Goal: Task Accomplishment & Management: Manage account settings

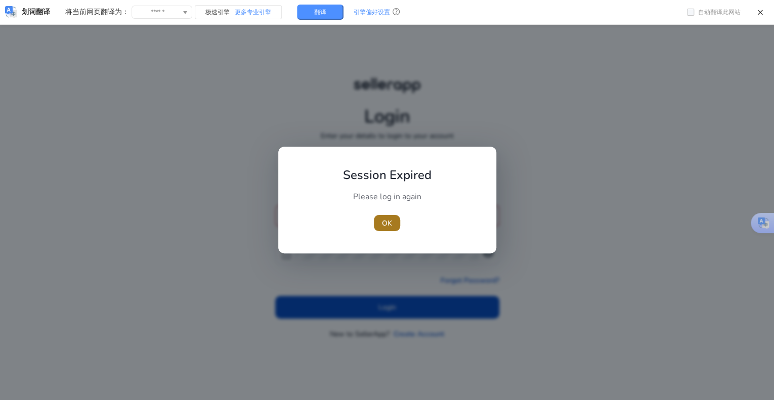
click at [399, 234] on span "button" at bounding box center [387, 223] width 26 height 24
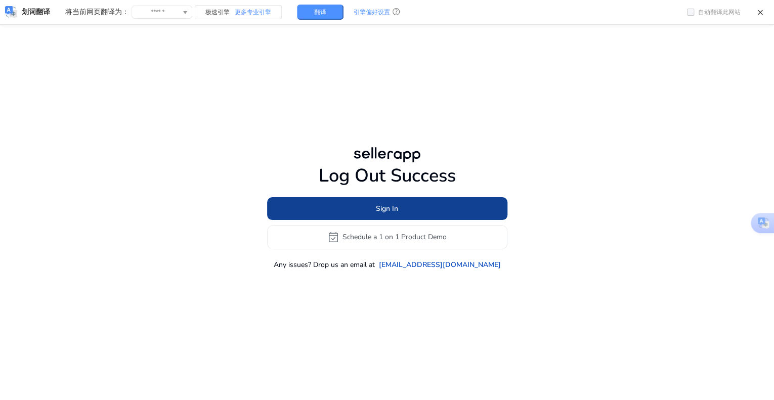
click at [370, 209] on span at bounding box center [387, 208] width 240 height 24
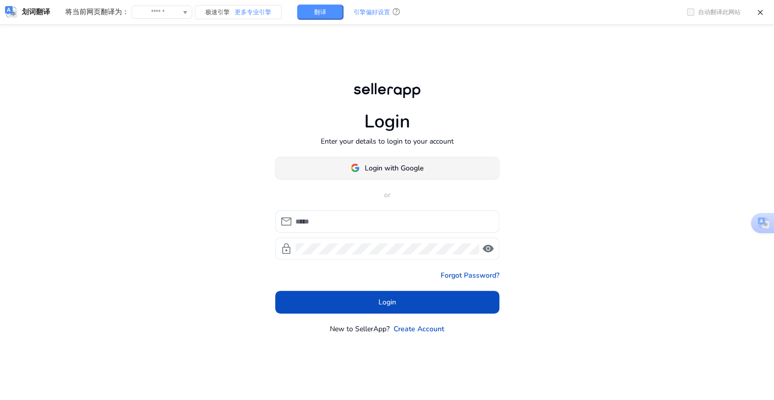
click at [369, 163] on span "Login with Google" at bounding box center [394, 168] width 59 height 11
click at [399, 162] on span at bounding box center [387, 168] width 223 height 24
